Goal: Communication & Community: Answer question/provide support

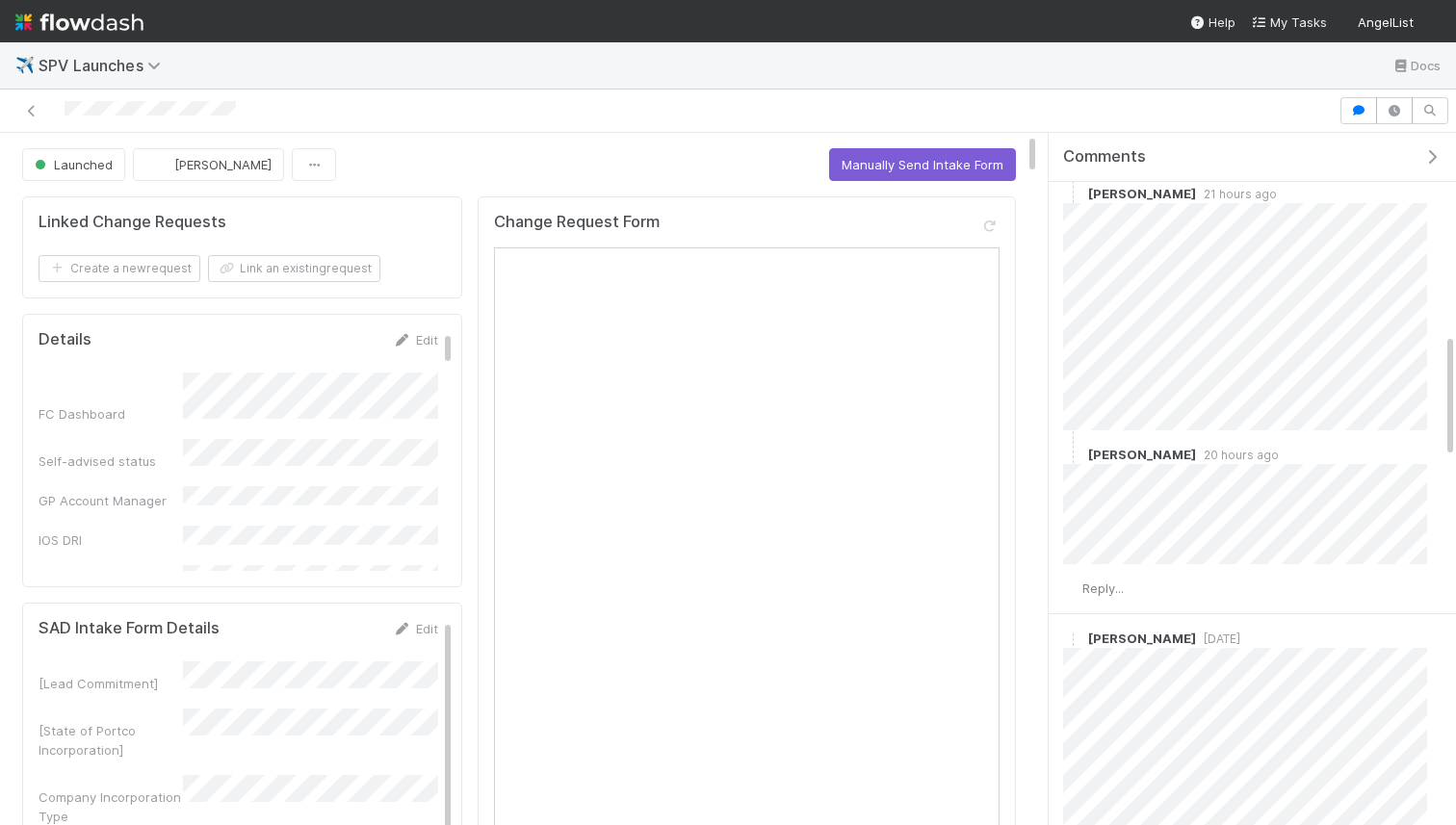
scroll to position [1153, 0]
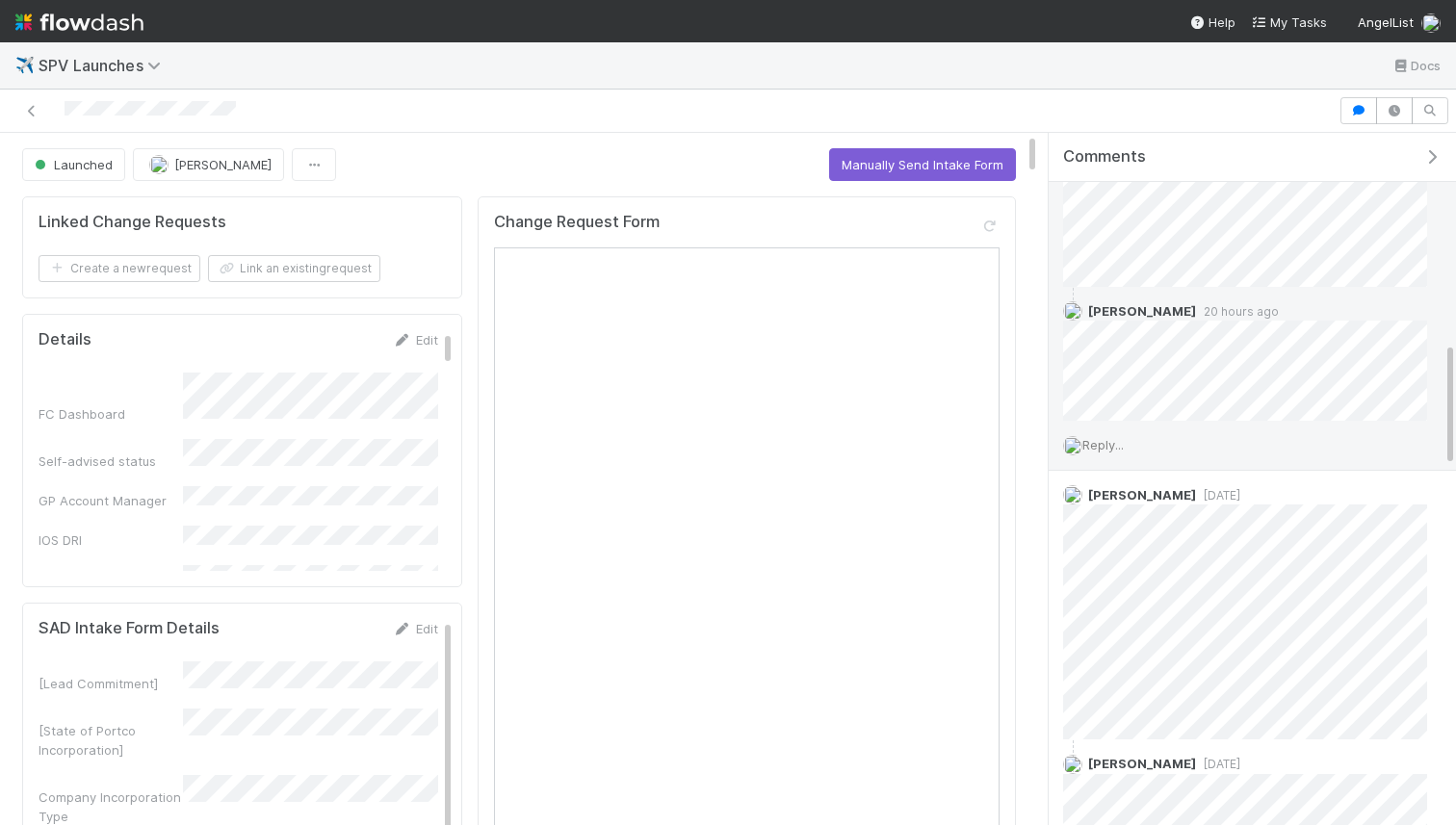
click at [1103, 432] on div "Reply..." at bounding box center [1246, 444] width 393 height 48
click at [1108, 440] on span "Reply..." at bounding box center [1103, 445] width 42 height 16
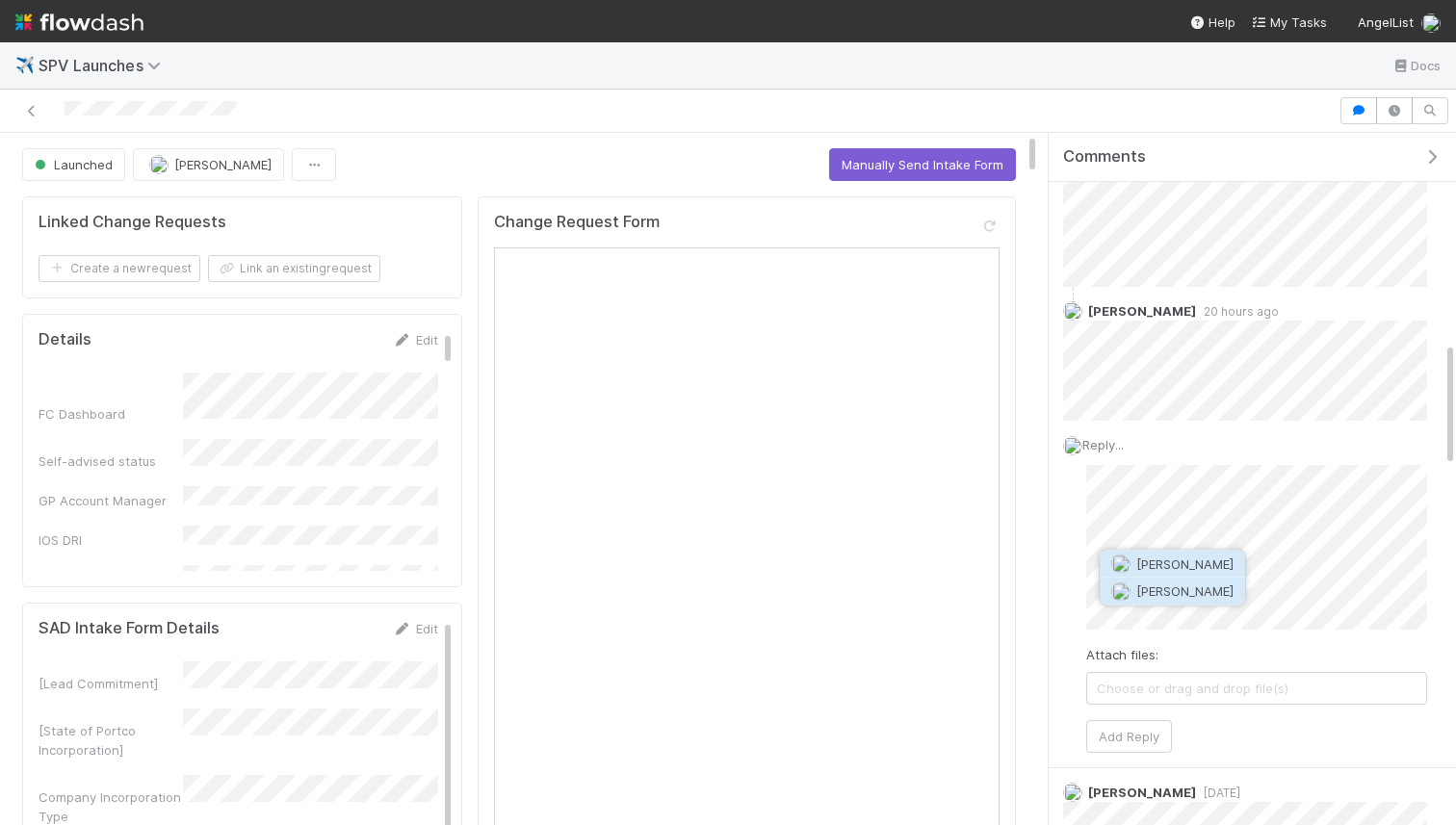
click at [1135, 580] on button "[PERSON_NAME]" at bounding box center [1172, 592] width 145 height 27
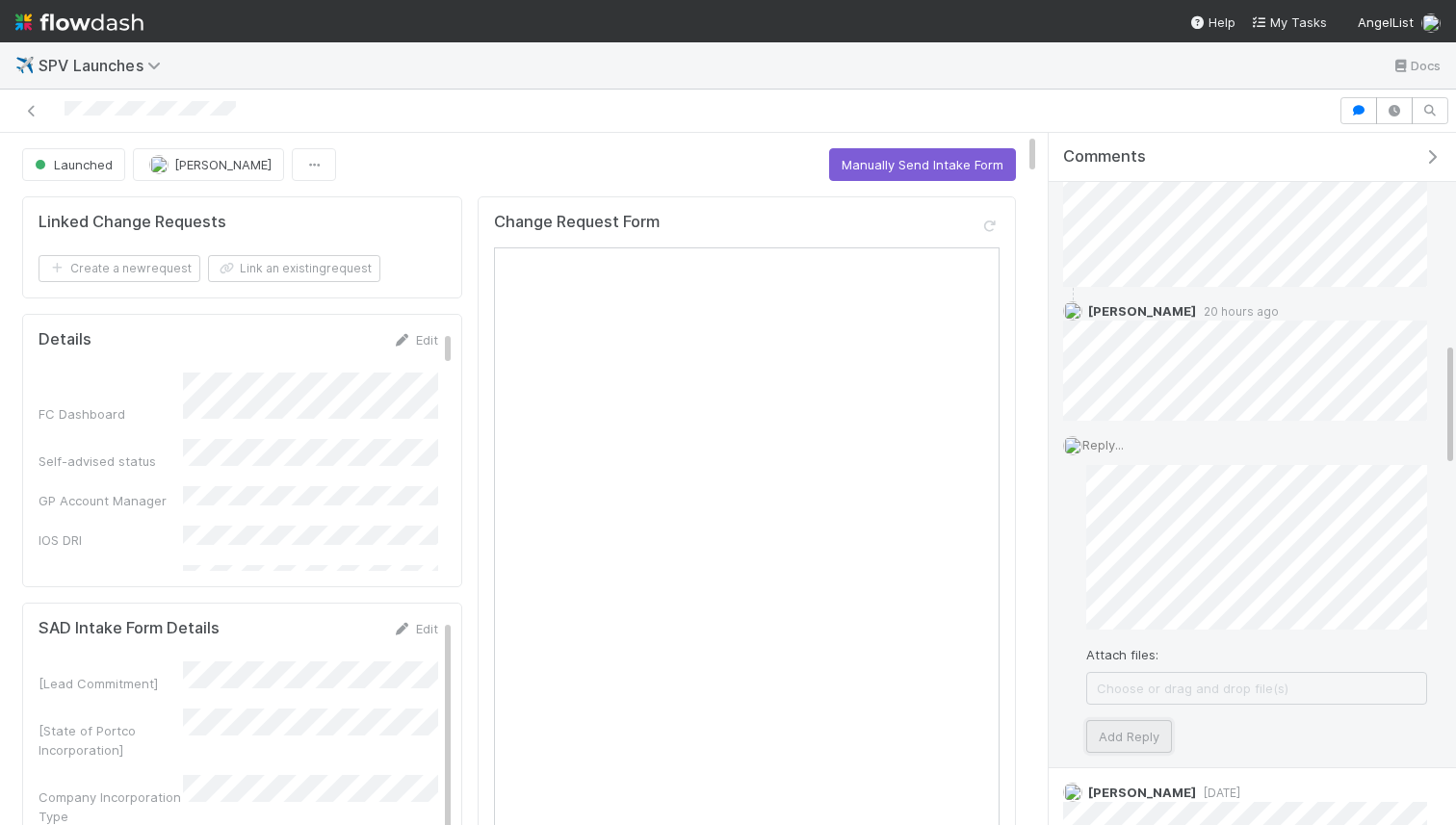
click at [1130, 736] on button "Add Reply" at bounding box center [1129, 736] width 86 height 33
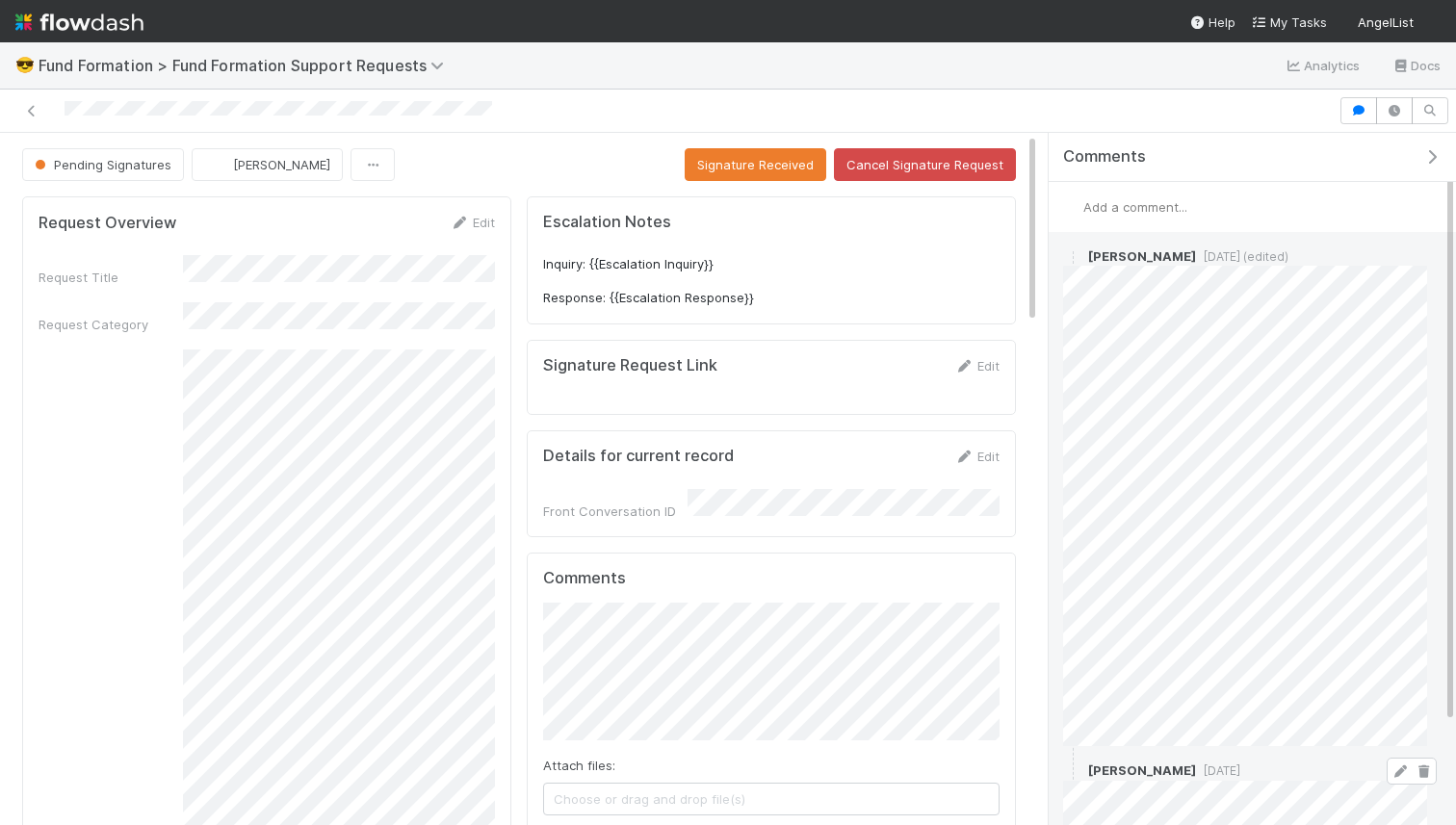
scroll to position [180, 0]
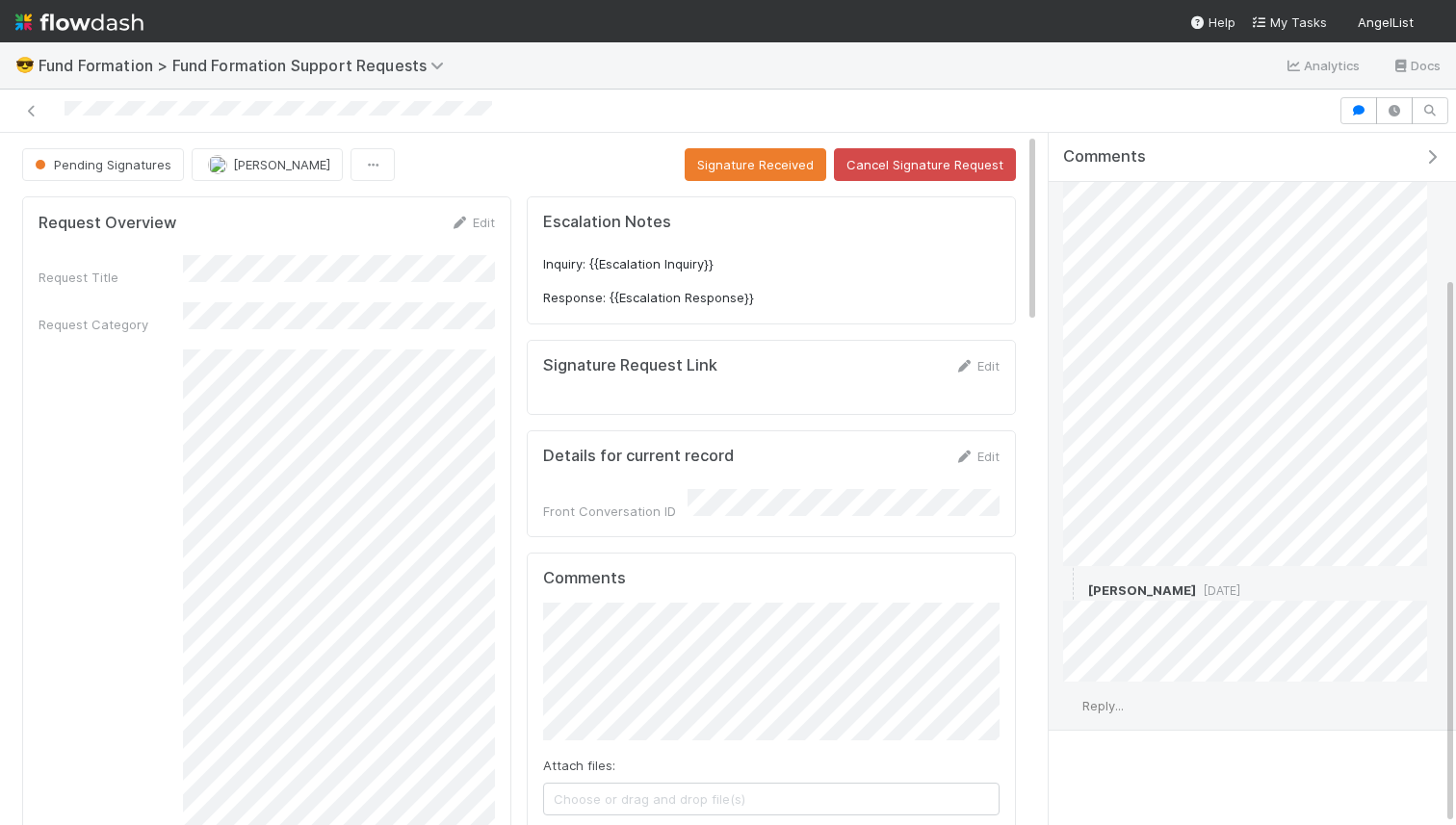
click at [1106, 687] on div "Reply..." at bounding box center [1246, 705] width 393 height 48
click at [1111, 699] on span "Reply..." at bounding box center [1103, 705] width 42 height 16
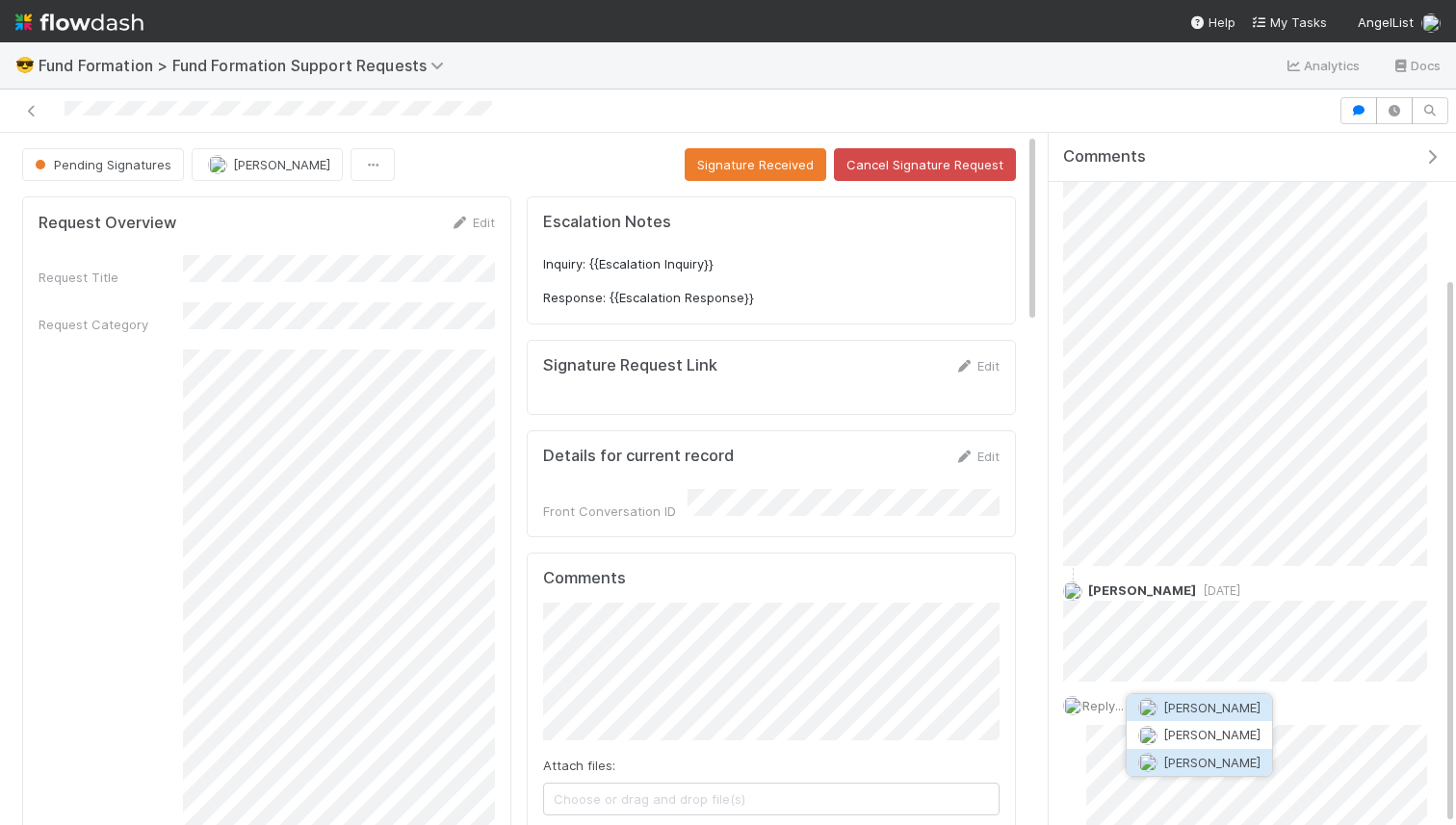
click at [1209, 751] on button "[PERSON_NAME]" at bounding box center [1199, 763] width 145 height 27
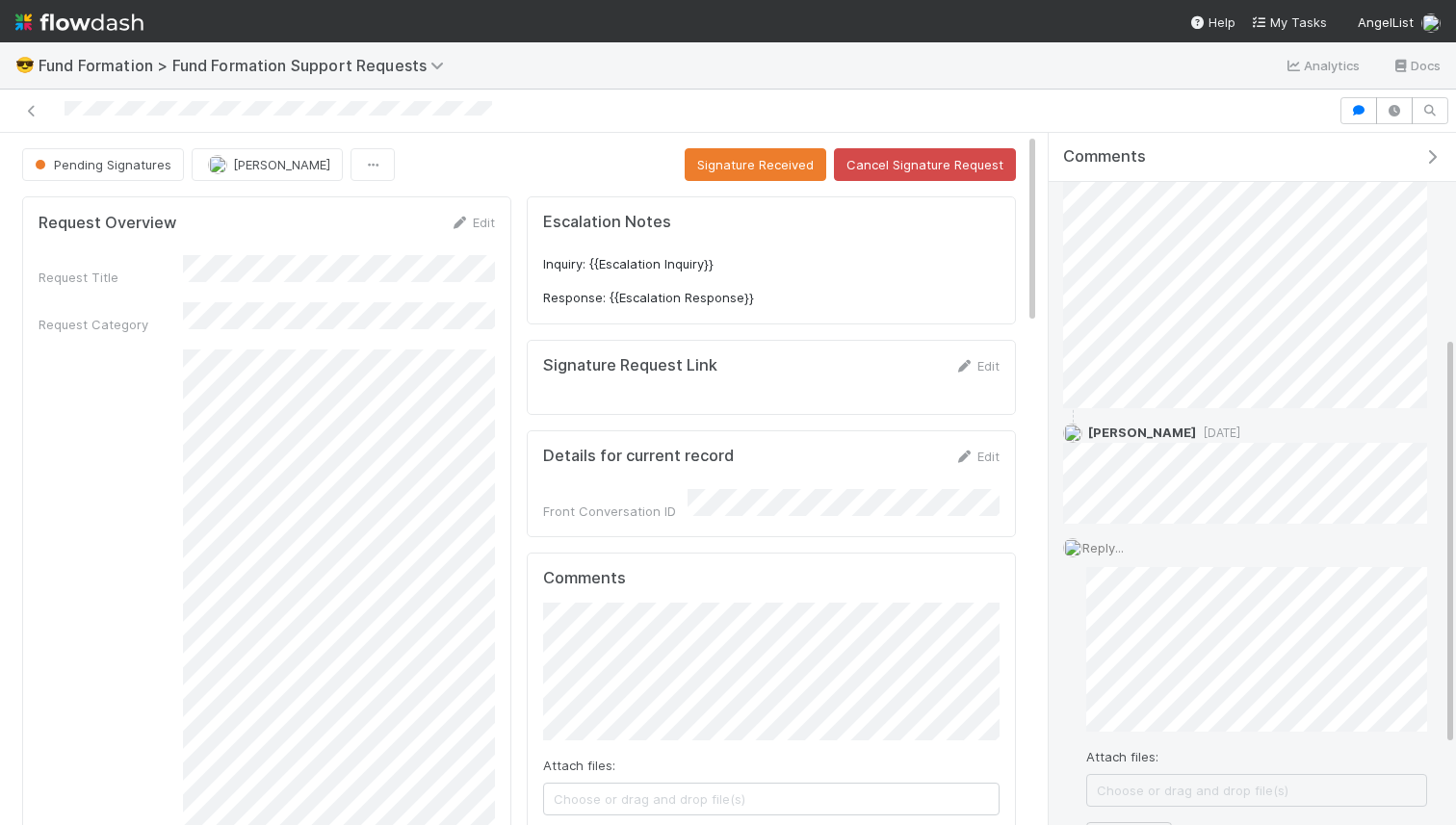
scroll to position [478, 0]
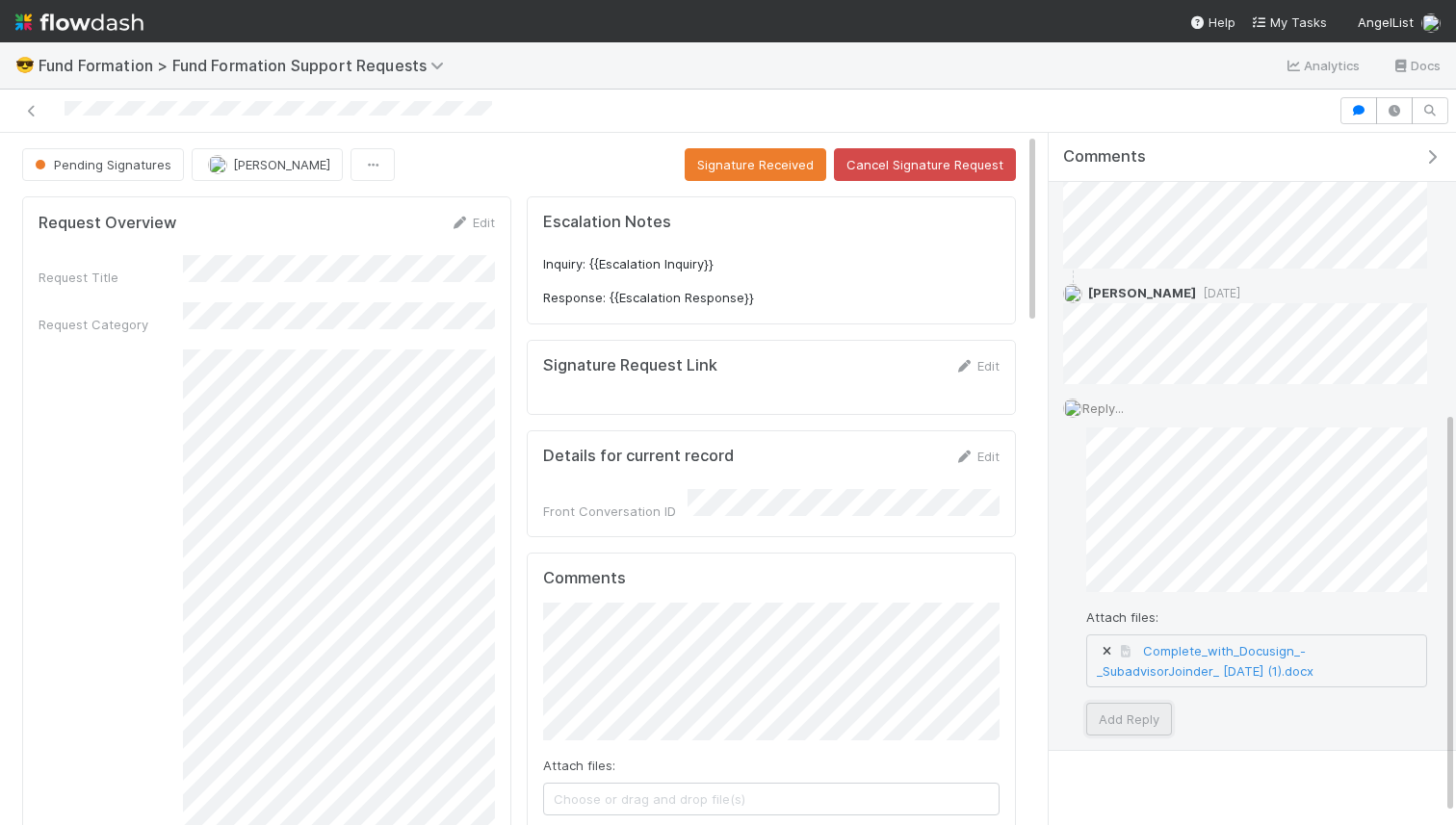
click at [1113, 706] on button "Add Reply" at bounding box center [1129, 719] width 86 height 33
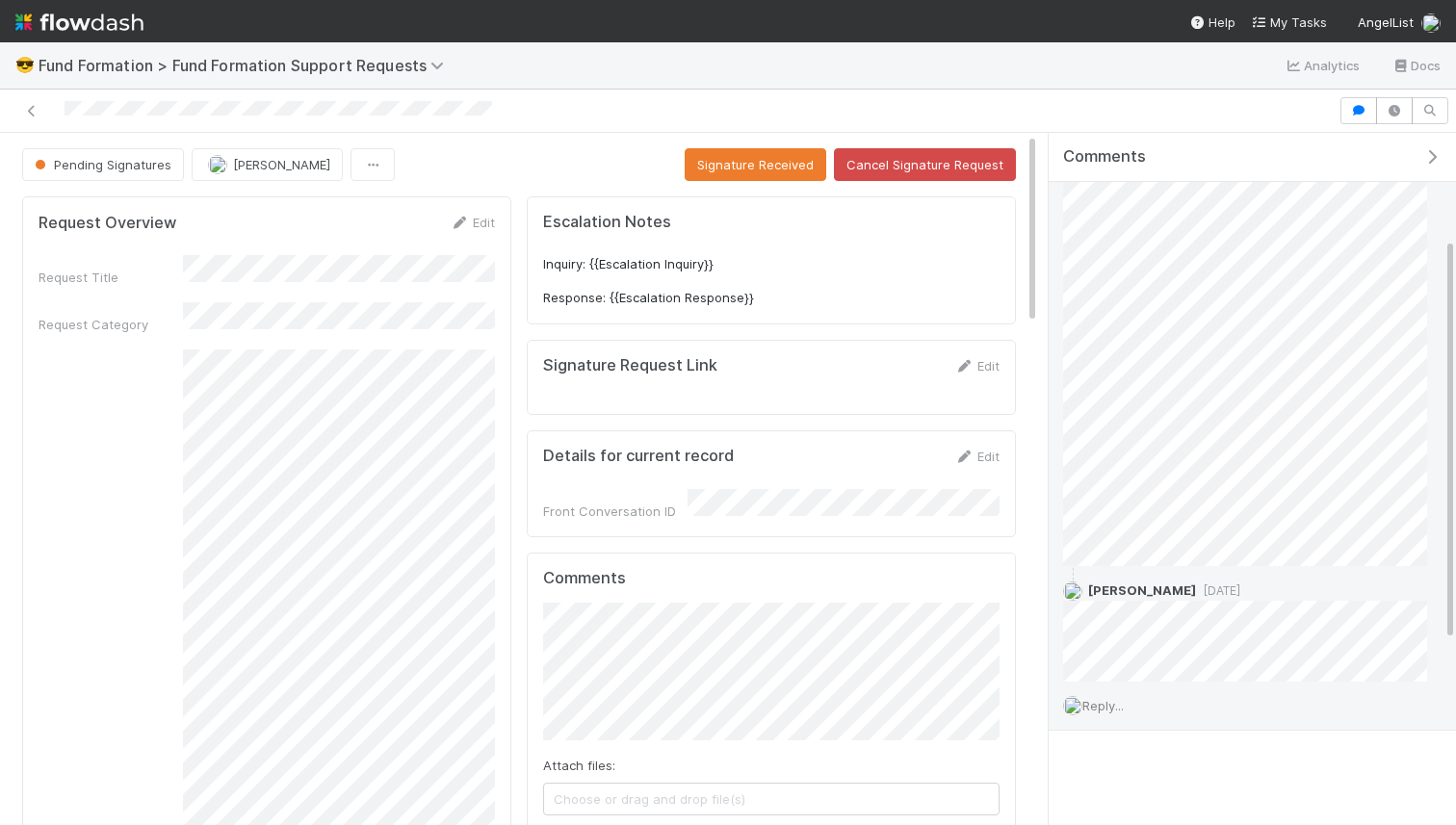
scroll to position [397, 0]
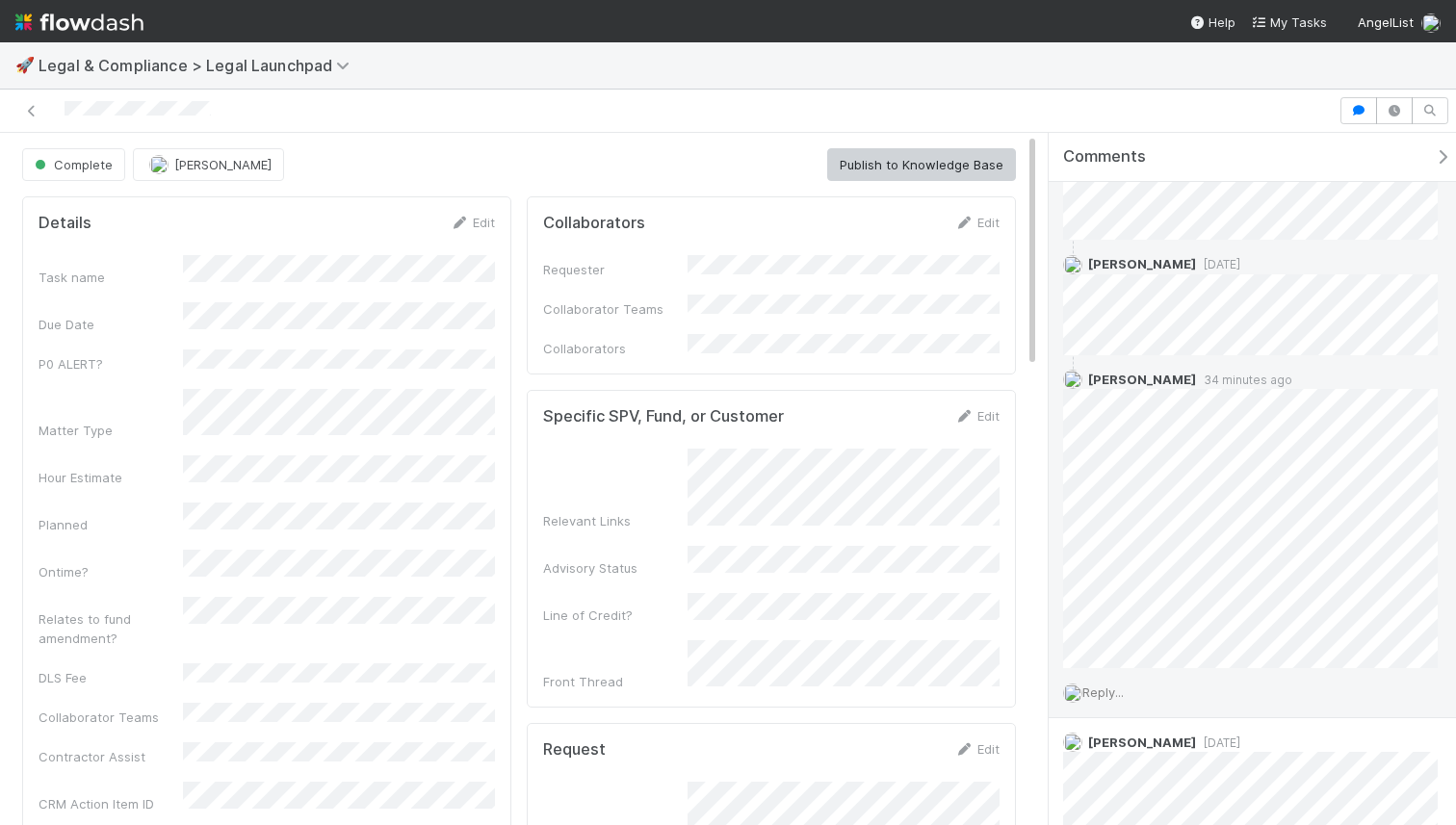
scroll to position [281, 0]
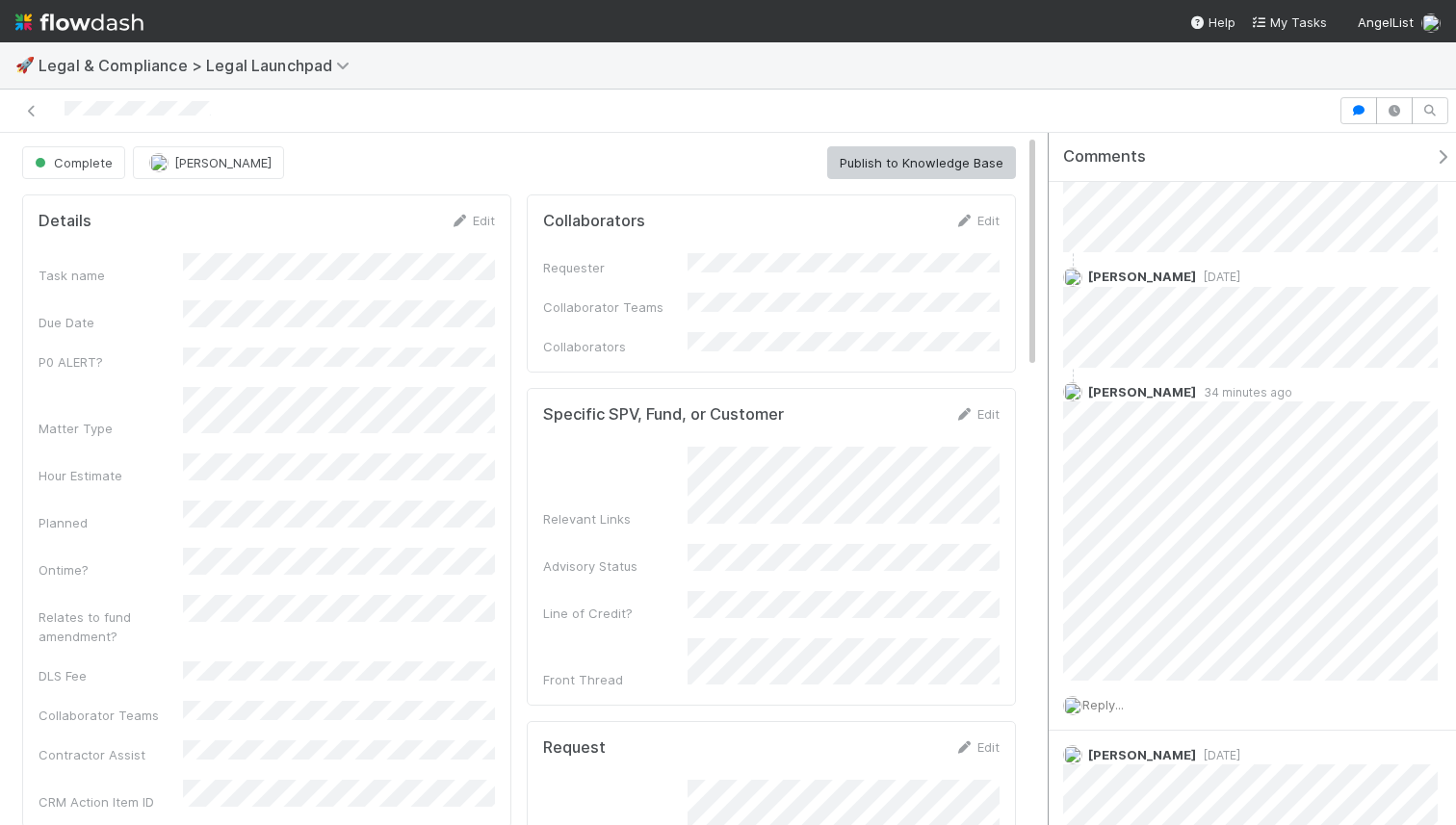
scroll to position [418, 0]
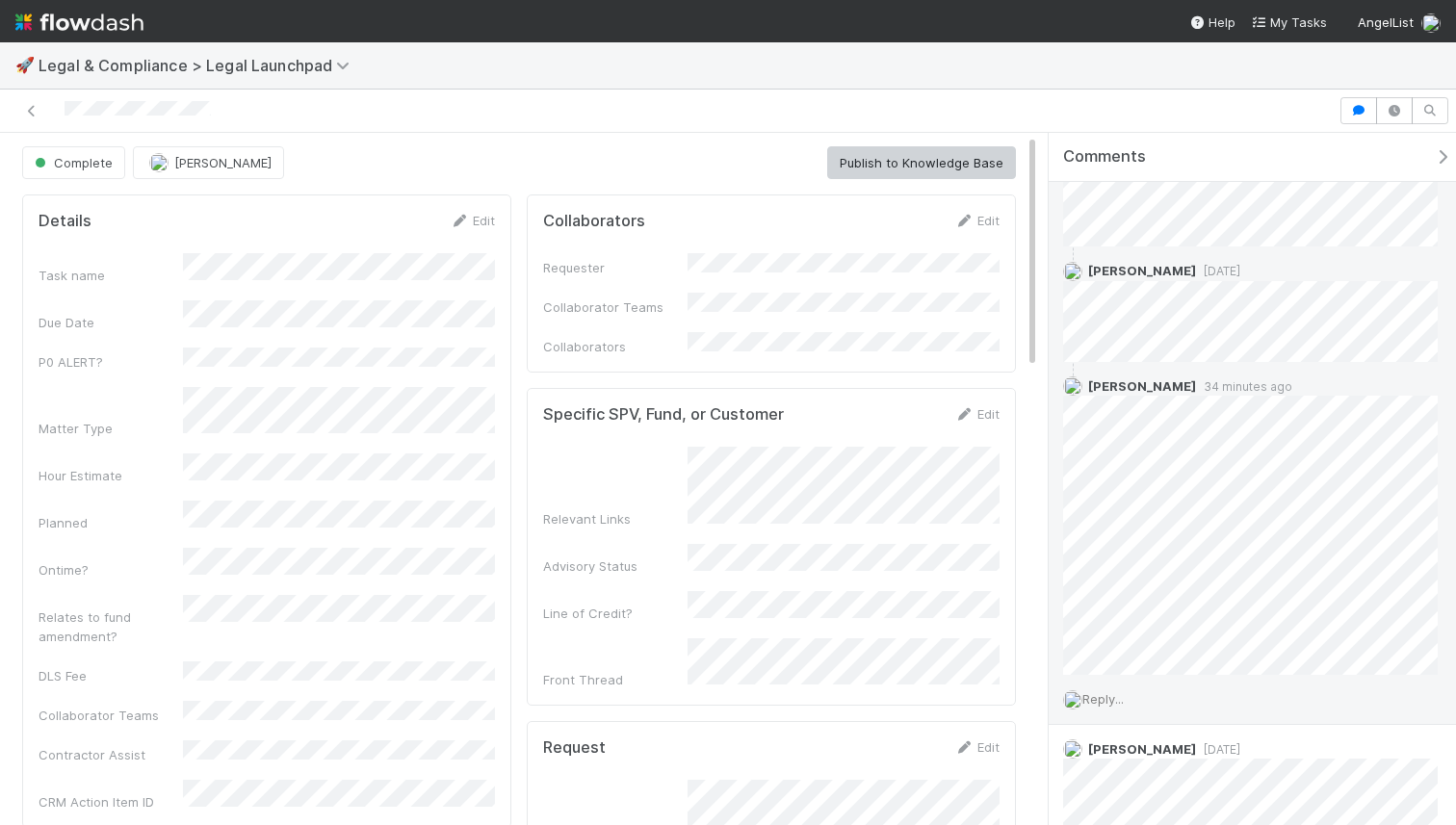
click at [1111, 687] on div "Reply..." at bounding box center [1251, 699] width 404 height 48
click at [1115, 700] on span "Reply..." at bounding box center [1103, 699] width 42 height 16
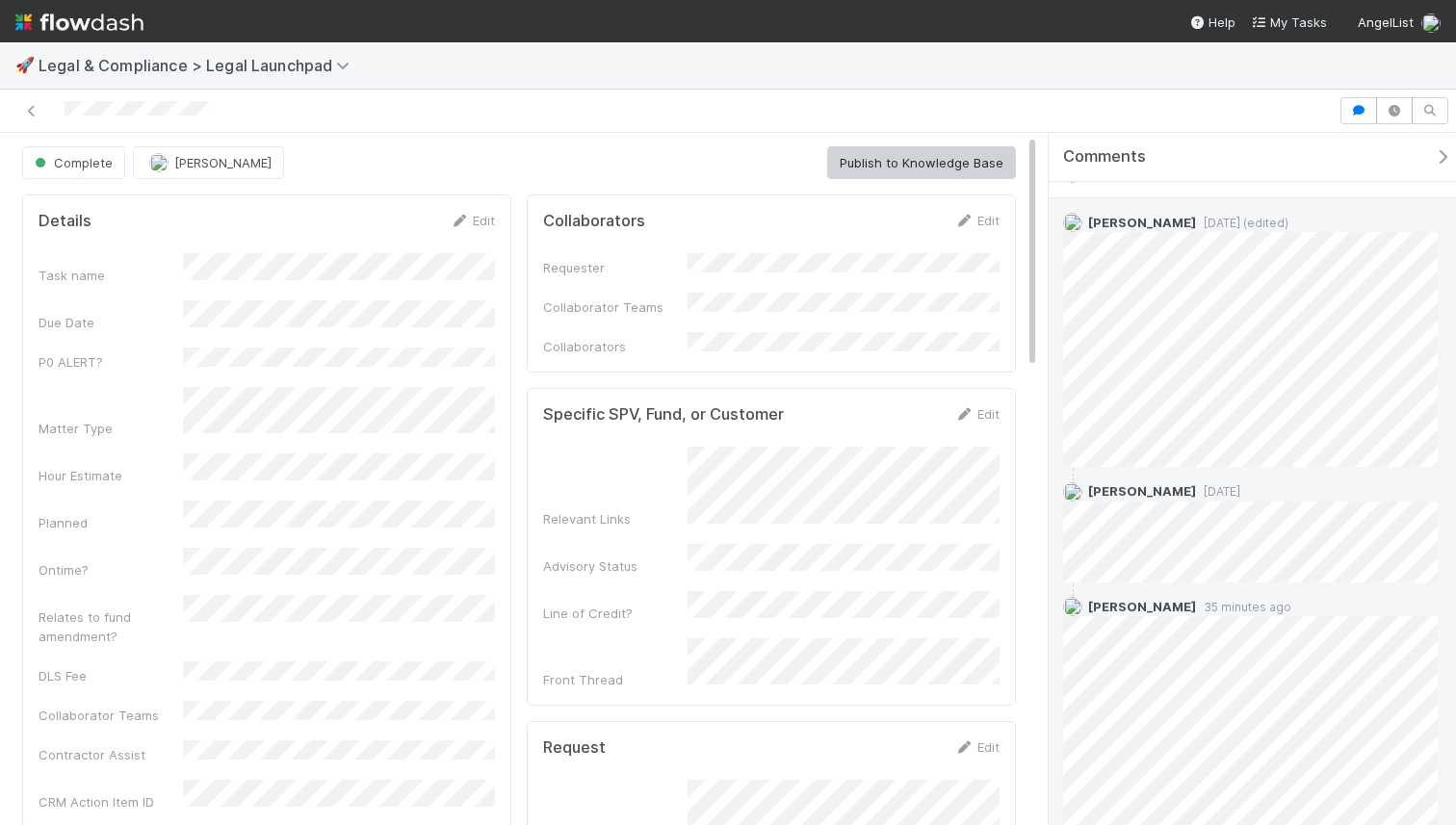
scroll to position [0, 0]
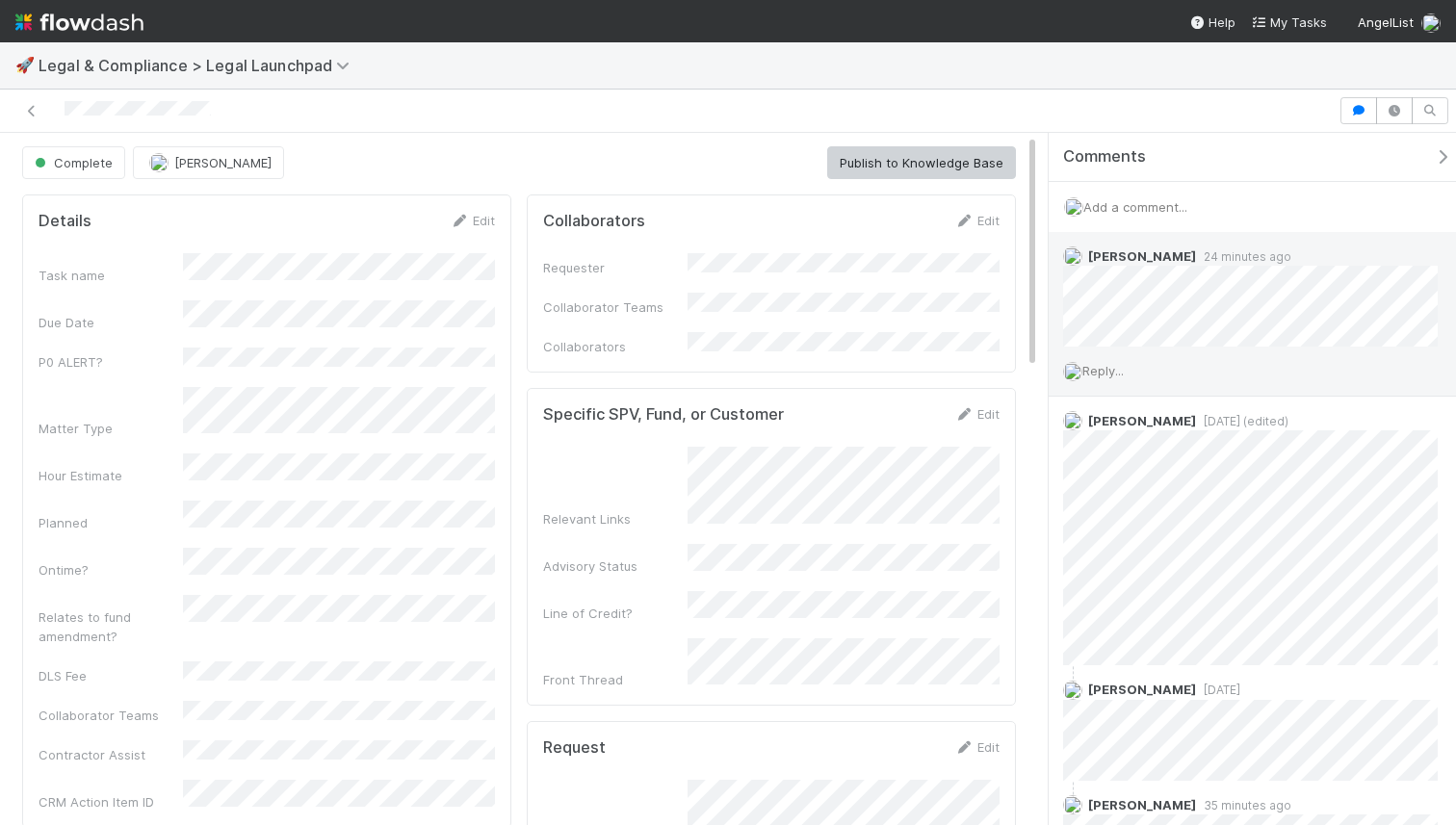
click at [1124, 367] on span "Reply..." at bounding box center [1103, 371] width 42 height 16
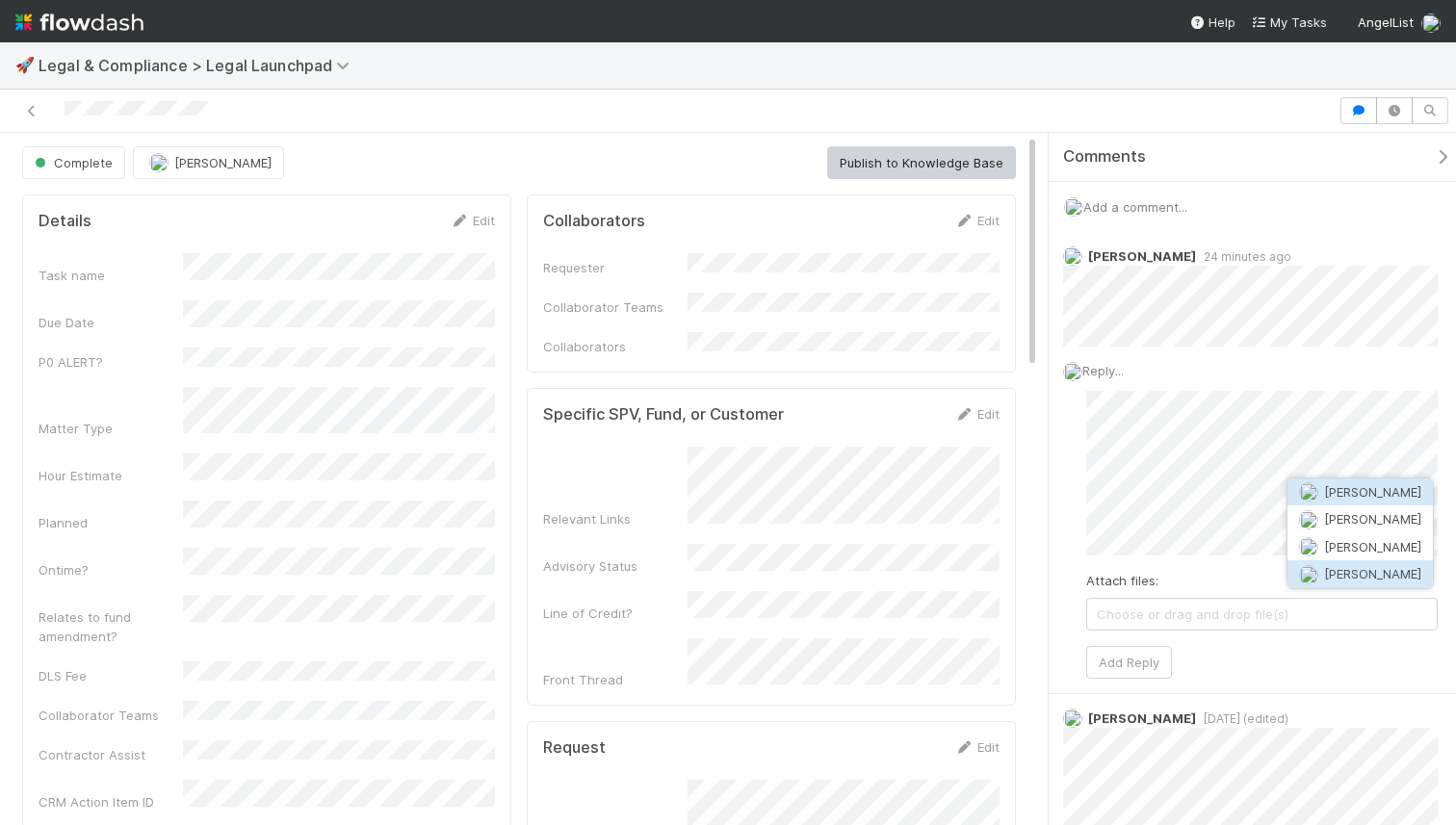
click at [1319, 580] on button "[PERSON_NAME]" at bounding box center [1360, 574] width 145 height 27
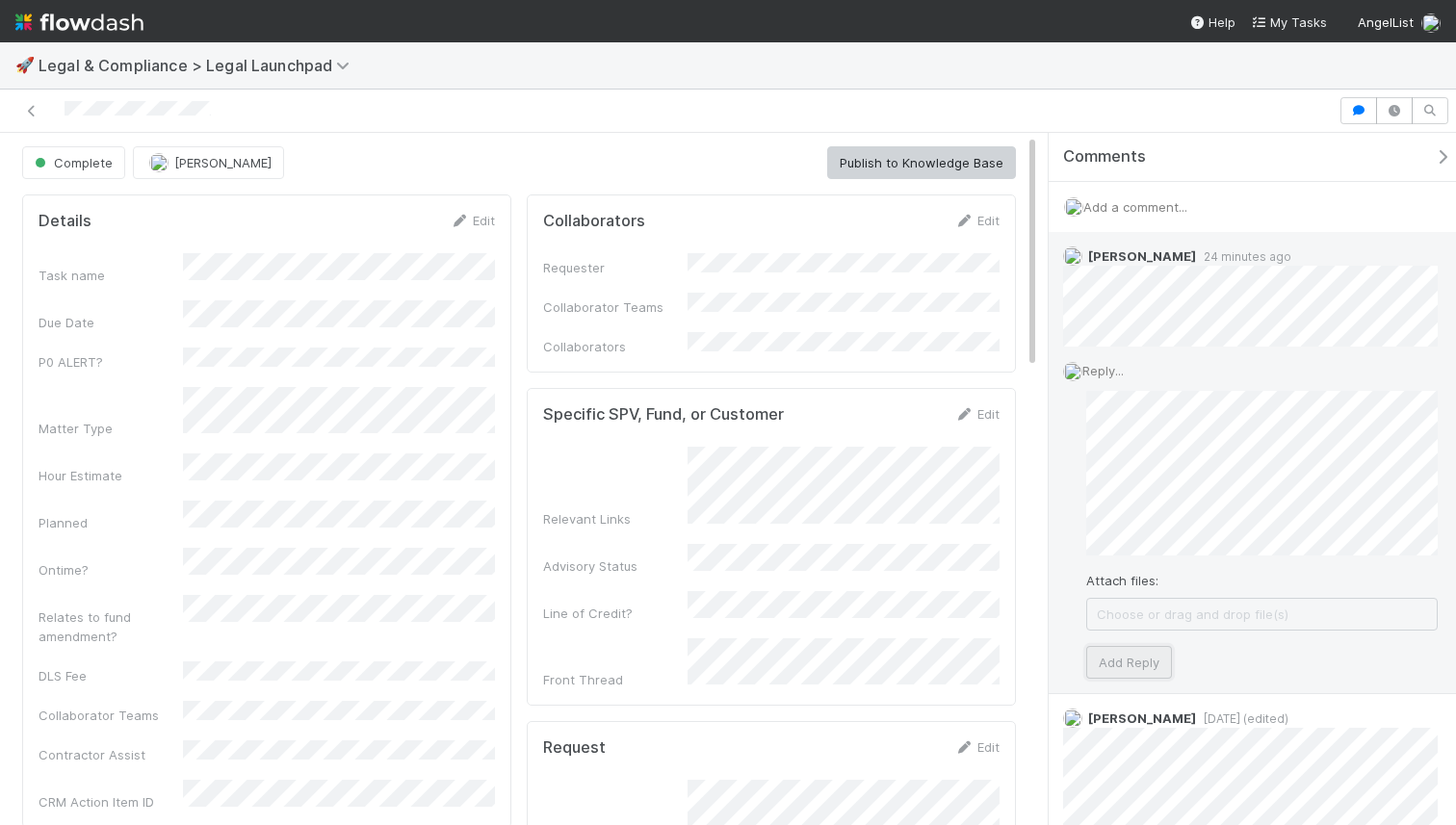
click at [1152, 657] on button "Add Reply" at bounding box center [1129, 663] width 86 height 33
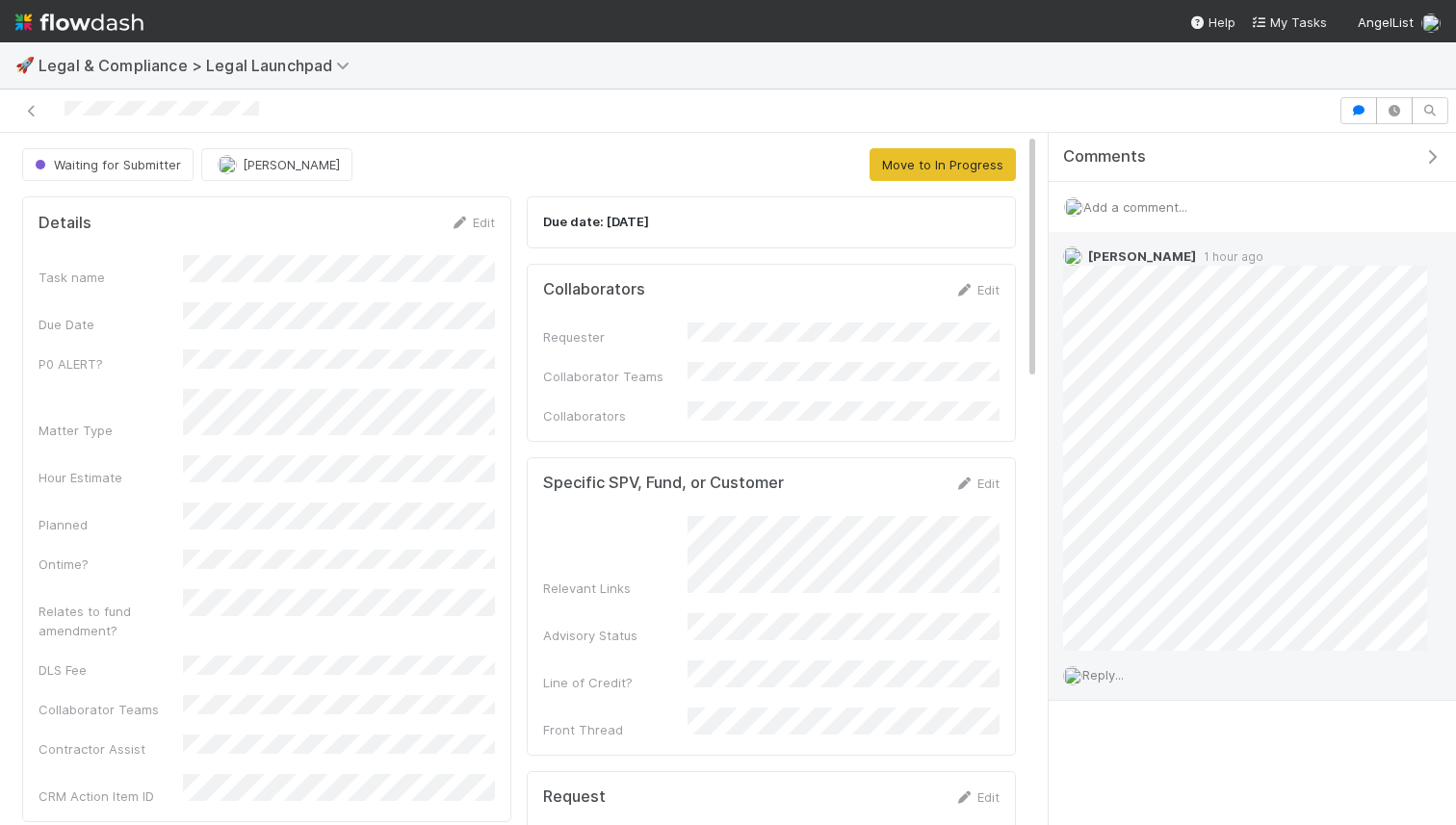
click at [1122, 683] on div "Reply..." at bounding box center [1246, 674] width 393 height 48
click at [1110, 675] on span "Reply..." at bounding box center [1103, 675] width 42 height 16
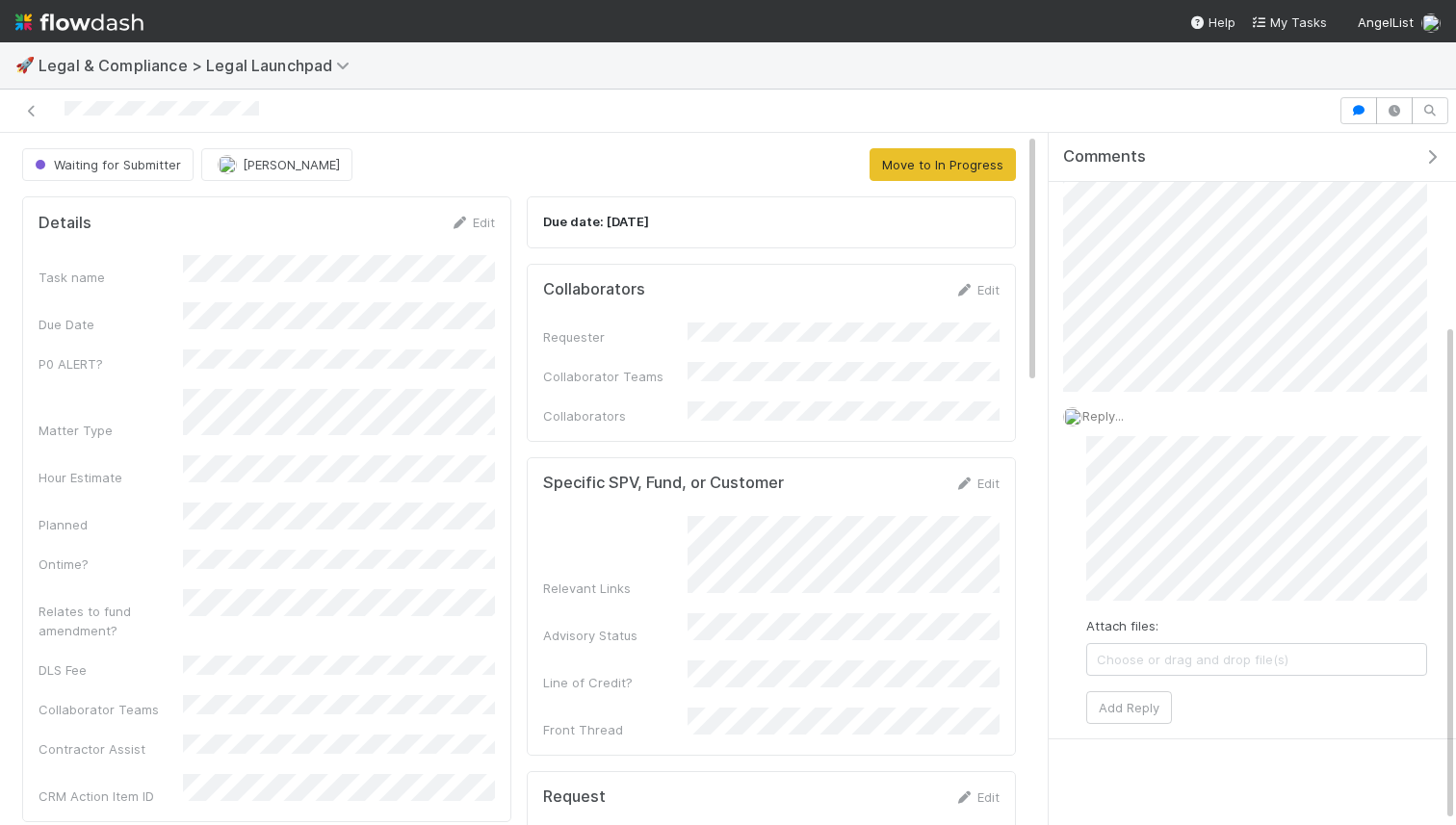
scroll to position [268, 0]
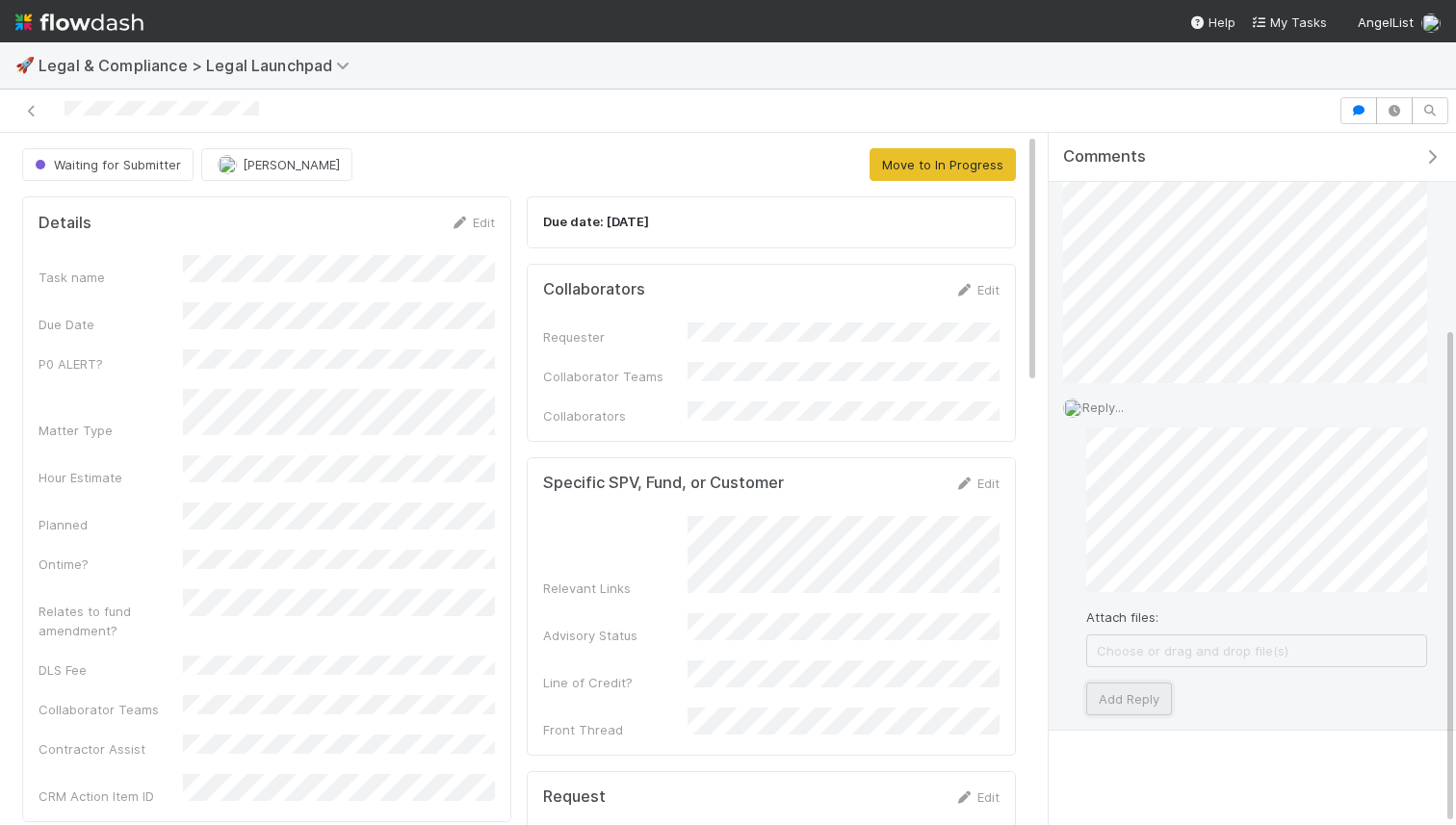
click at [1109, 699] on button "Add Reply" at bounding box center [1129, 699] width 86 height 33
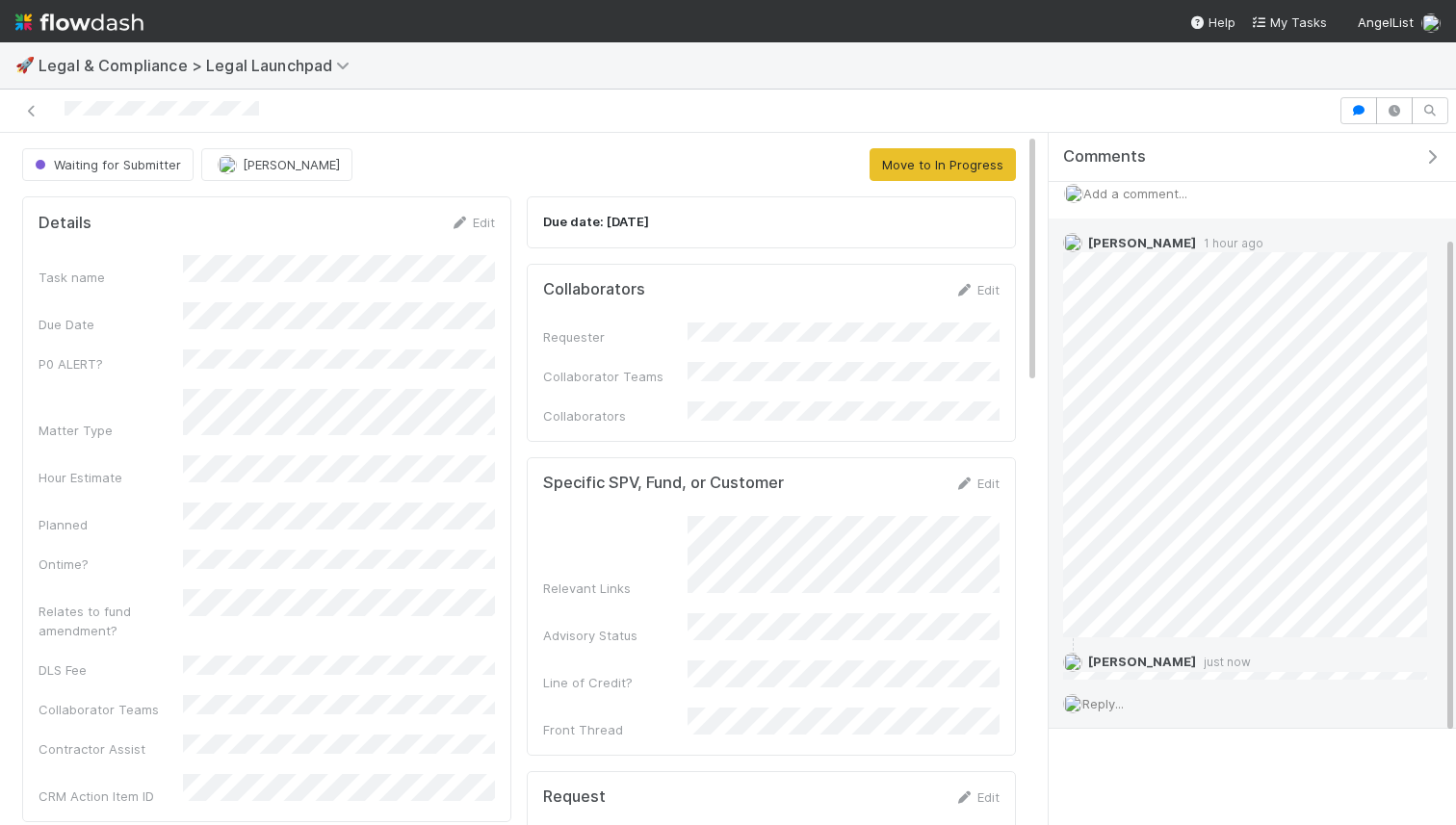
scroll to position [142, 0]
